Goal: Transaction & Acquisition: Book appointment/travel/reservation

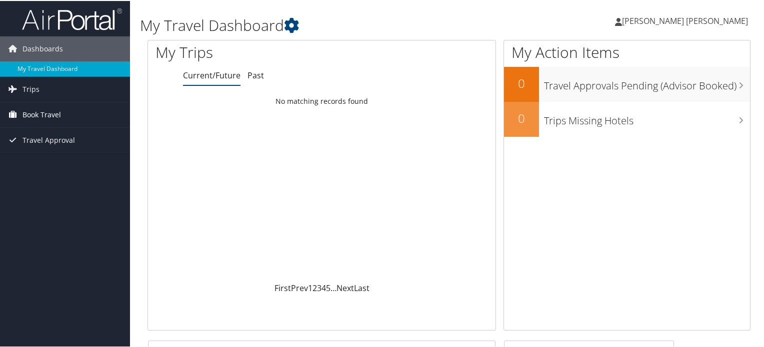
click at [42, 111] on span "Book Travel" at bounding box center [41, 113] width 38 height 25
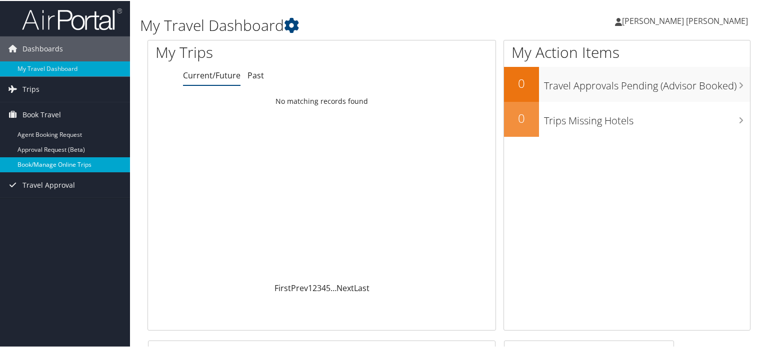
click at [44, 163] on link "Book/Manage Online Trips" at bounding box center [65, 163] width 130 height 15
